Goal: Find specific page/section: Find specific page/section

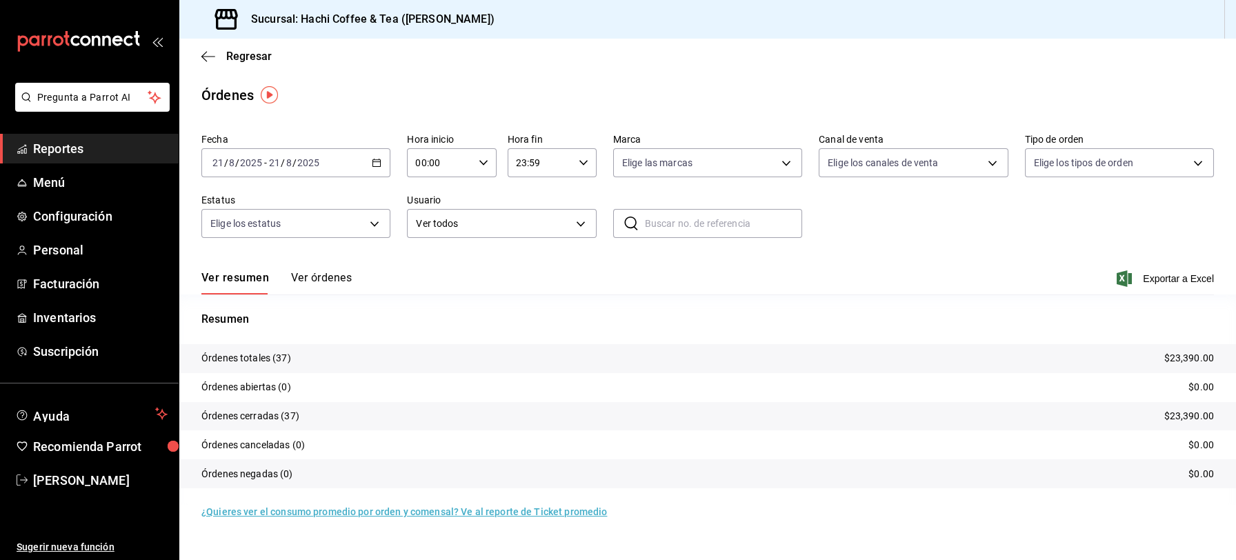
click at [77, 151] on span "Reportes" at bounding box center [100, 148] width 134 height 19
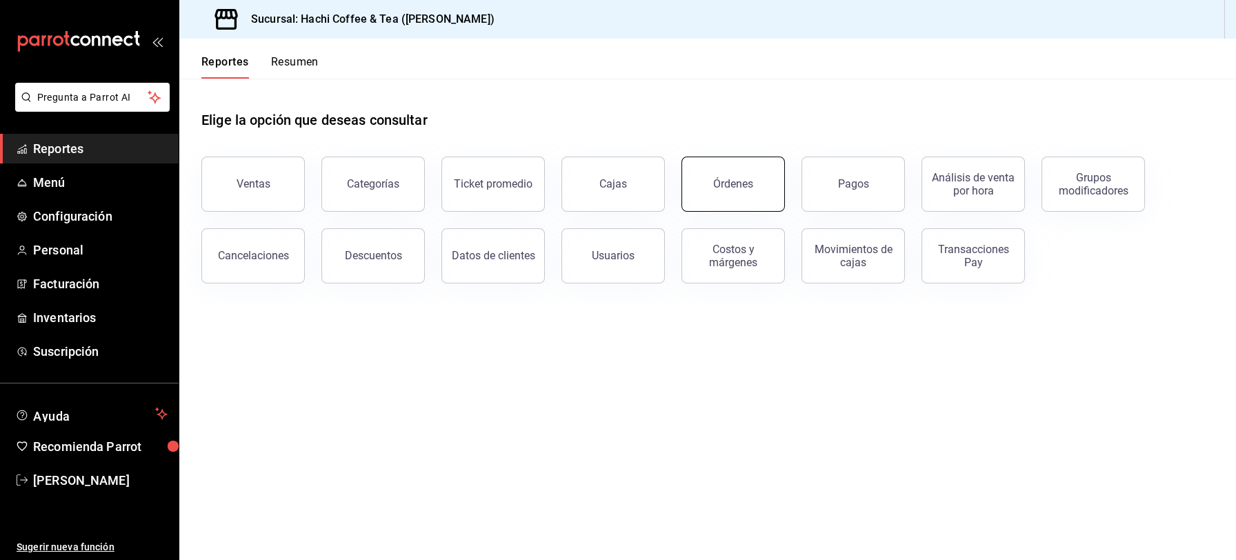
click at [716, 181] on div "Órdenes" at bounding box center [733, 183] width 40 height 13
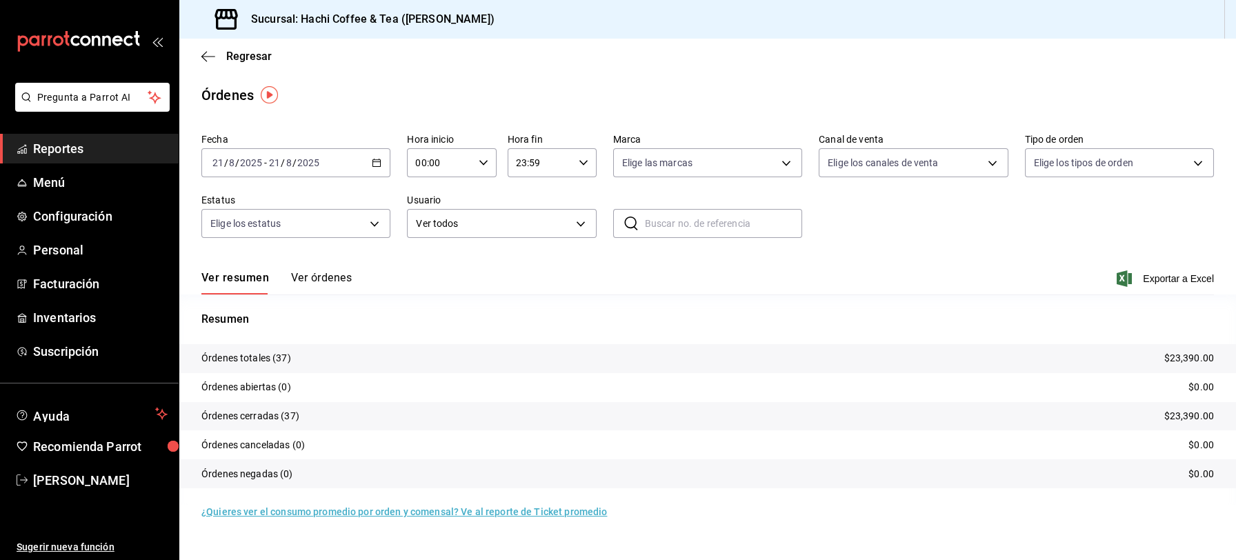
click at [314, 279] on button "Ver órdenes" at bounding box center [321, 282] width 61 height 23
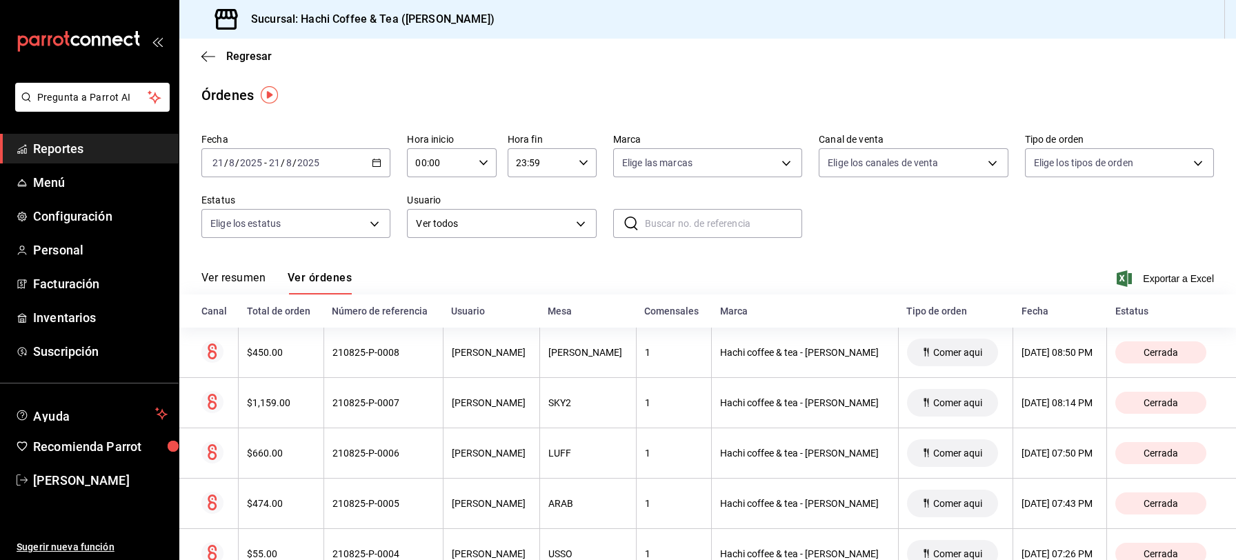
click at [83, 155] on span "Reportes" at bounding box center [100, 148] width 134 height 19
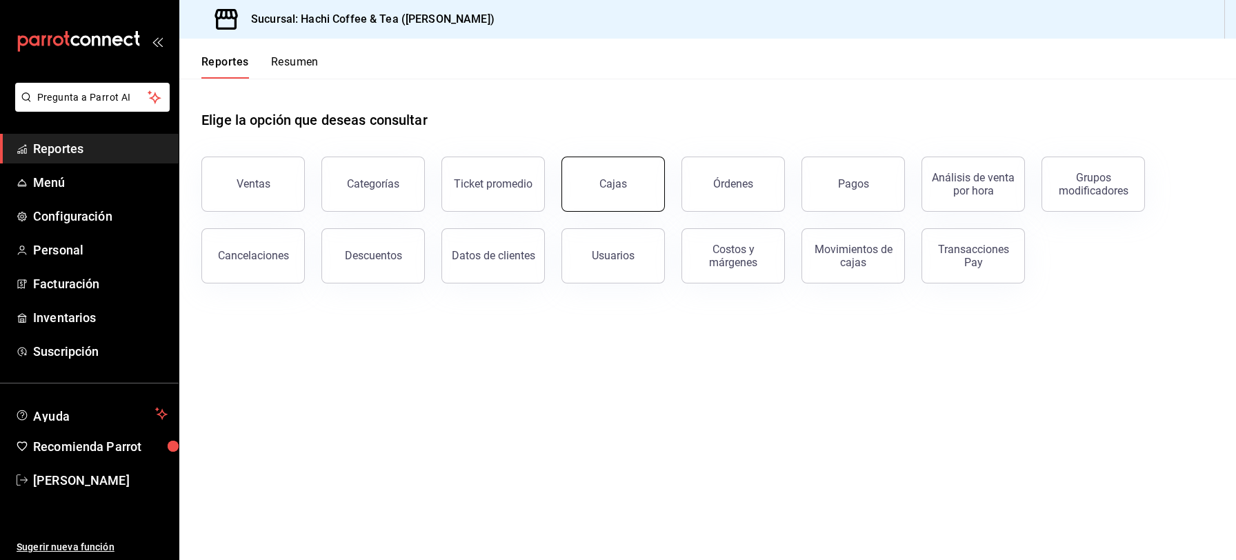
click at [605, 181] on div "Cajas" at bounding box center [613, 183] width 28 height 13
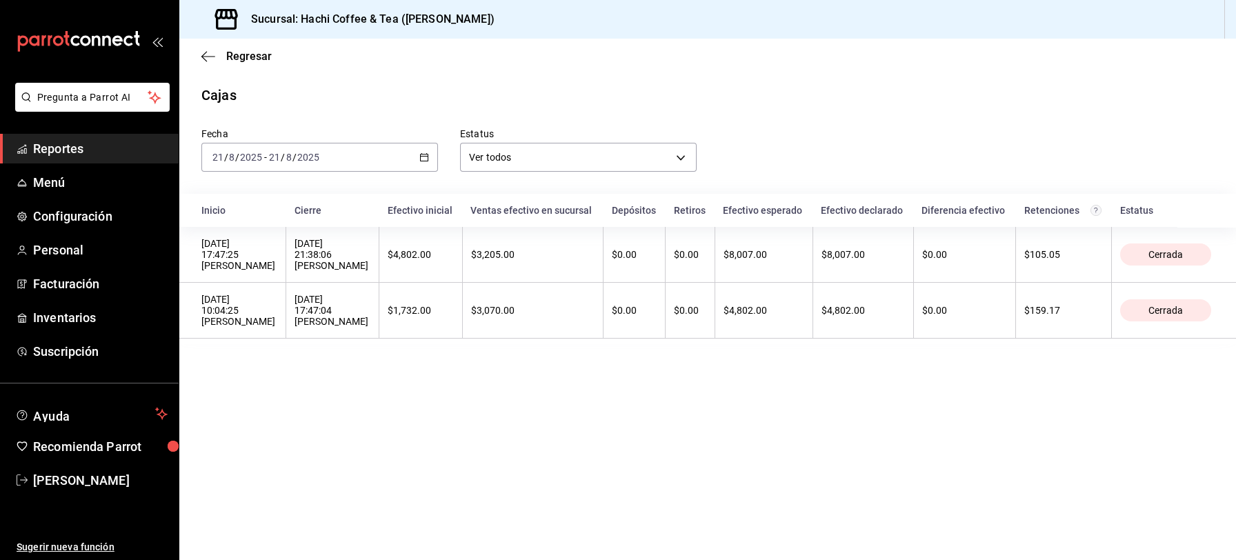
click at [422, 154] on \(Stroke\) "button" at bounding box center [424, 158] width 8 height 8
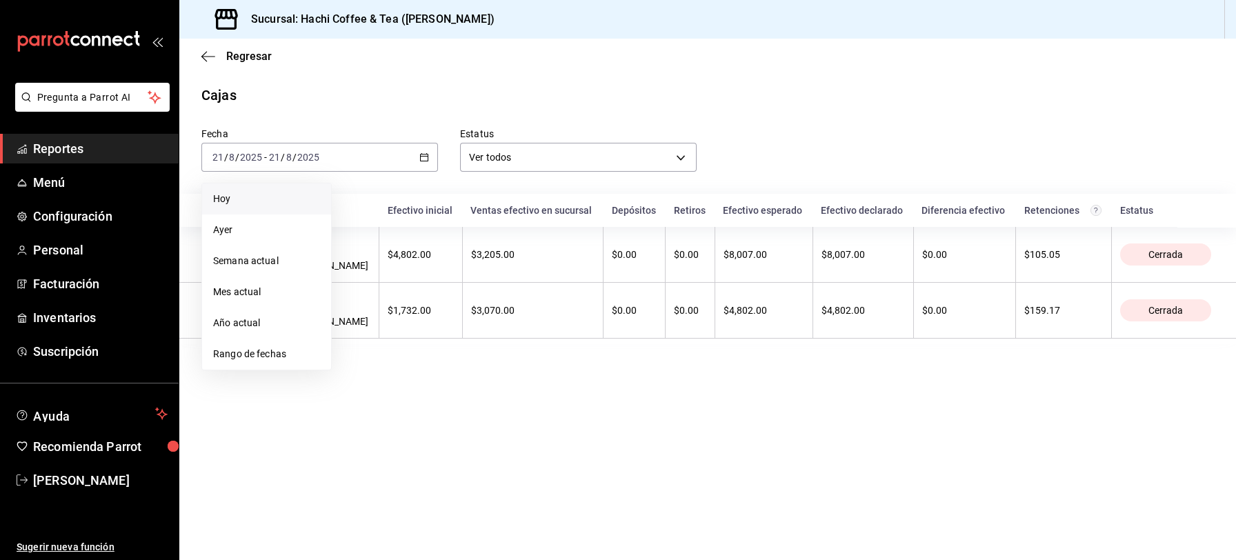
click at [233, 199] on span "Hoy" at bounding box center [266, 199] width 107 height 14
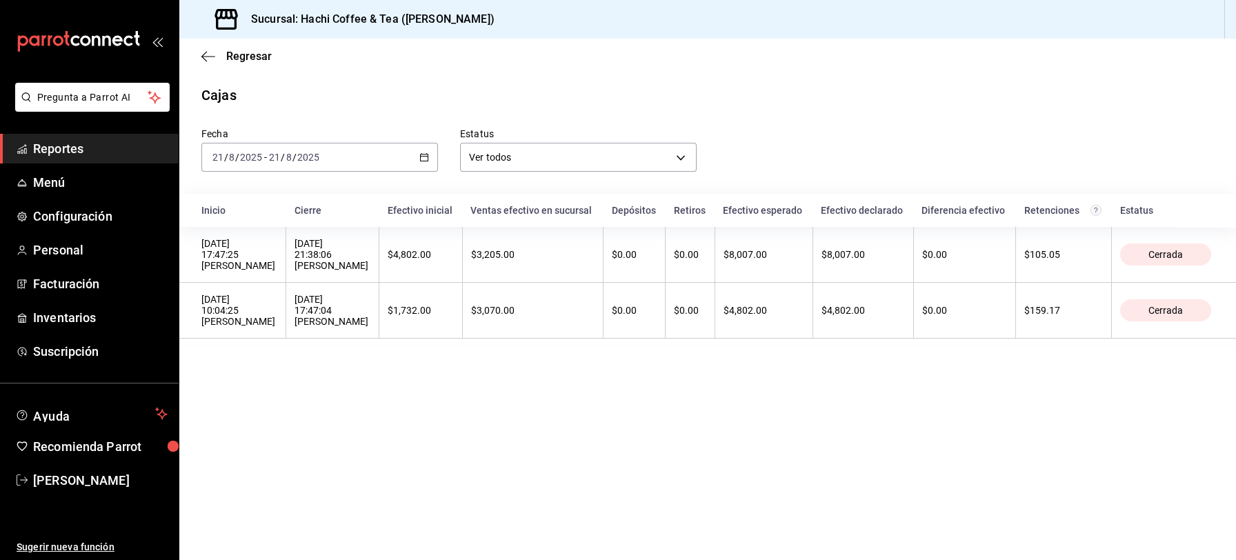
click at [46, 150] on span "Reportes" at bounding box center [100, 148] width 134 height 19
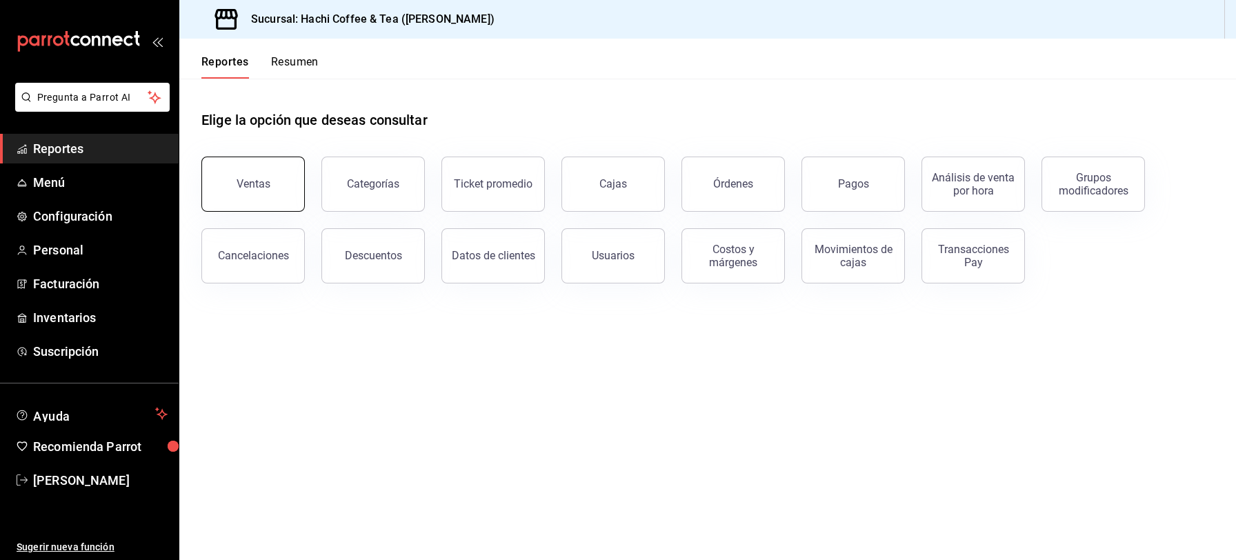
click at [230, 194] on button "Ventas" at bounding box center [252, 184] width 103 height 55
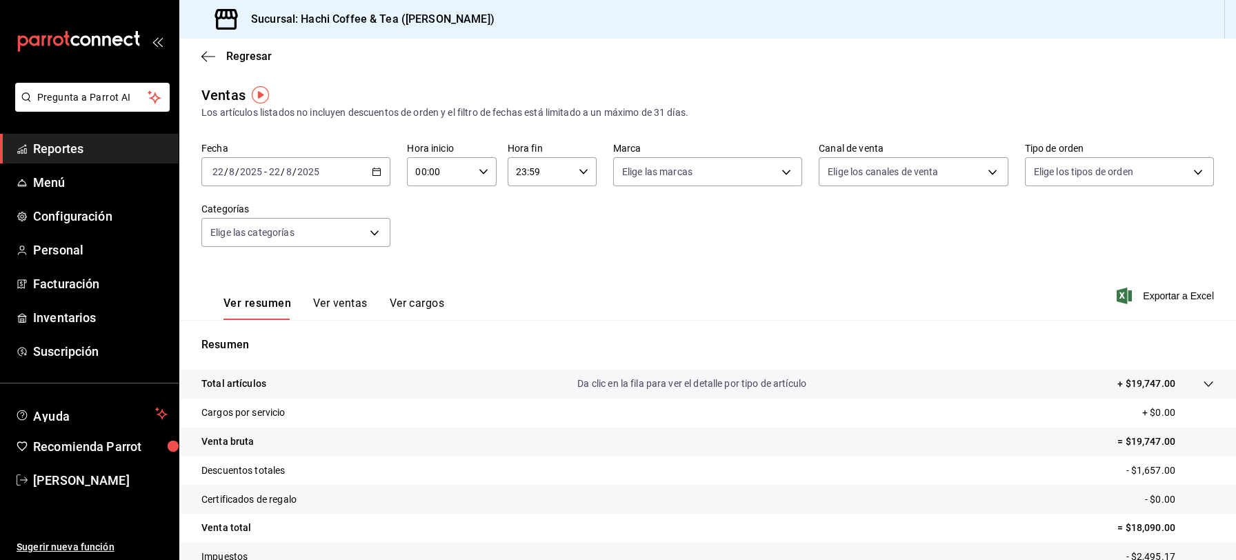
click at [98, 150] on span "Reportes" at bounding box center [100, 148] width 134 height 19
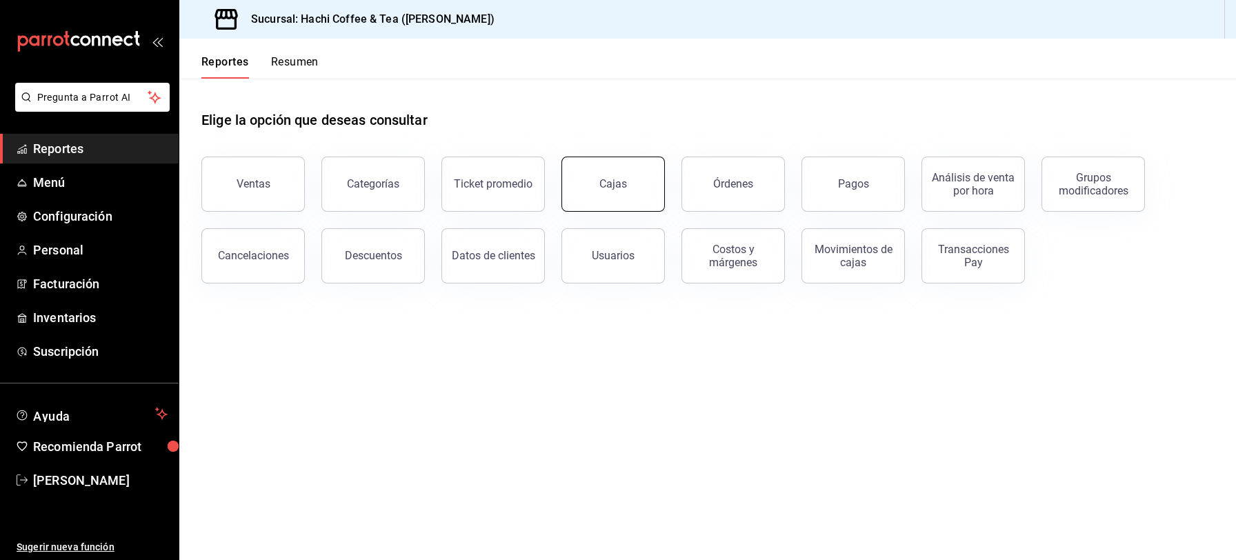
click at [625, 202] on button "Cajas" at bounding box center [612, 184] width 103 height 55
